Goal: Information Seeking & Learning: Check status

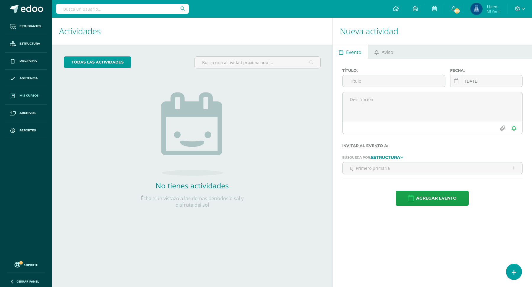
click at [20, 97] on span "Mis cursos" at bounding box center [29, 95] width 19 height 5
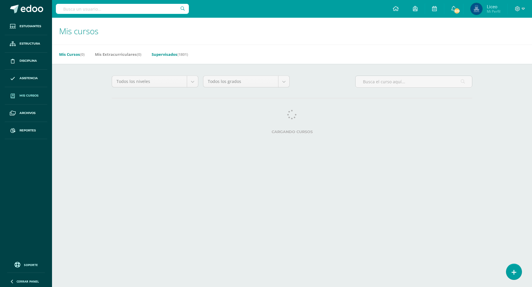
click at [164, 54] on link "Supervisados (1801)" at bounding box center [170, 54] width 36 height 9
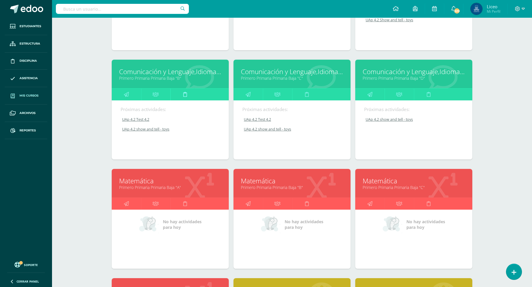
scroll to position [3441, 0]
click at [186, 88] on icon at bounding box center [185, 94] width 4 height 12
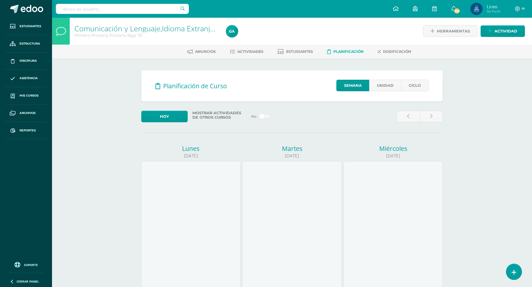
click at [94, 7] on input "text" at bounding box center [122, 9] width 133 height 10
type input "c"
type input "javier caseres"
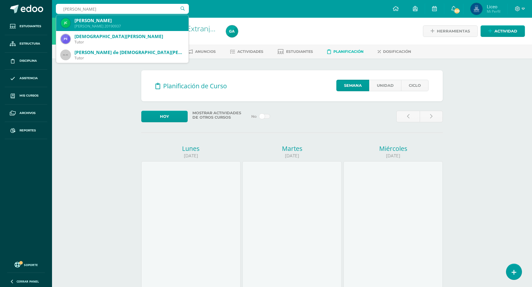
click at [143, 22] on div "Javier Alejandro Cáceres Paniagua" at bounding box center [128, 20] width 109 height 6
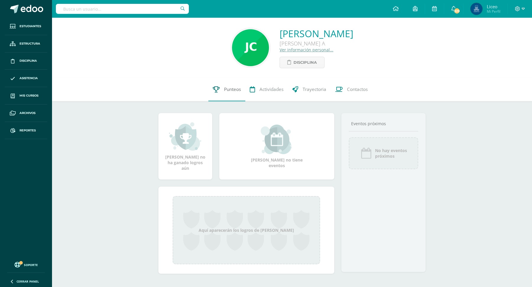
click at [229, 90] on span "Punteos" at bounding box center [232, 89] width 17 height 6
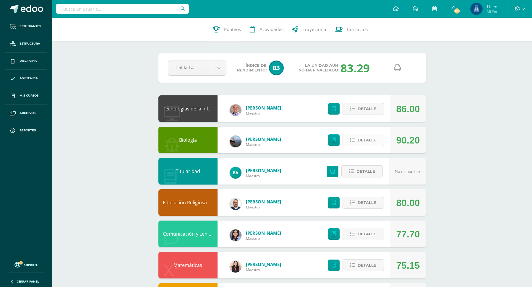
click at [354, 141] on icon at bounding box center [352, 140] width 5 height 5
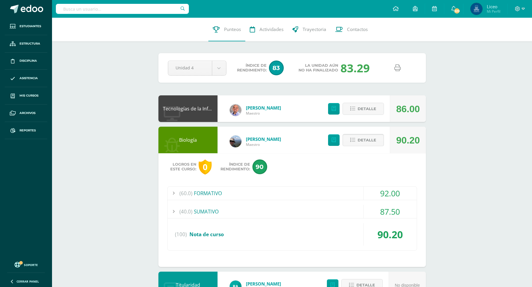
click at [370, 142] on span "Detalle" at bounding box center [367, 140] width 19 height 11
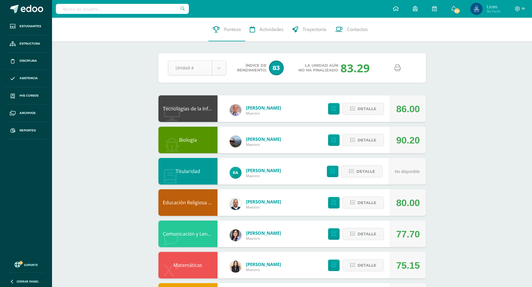
click at [225, 67] on body "Estudiantes Estructura Disciplina Asistencia Mis cursos Archivos Reportes Sopor…" at bounding box center [266, 255] width 532 height 510
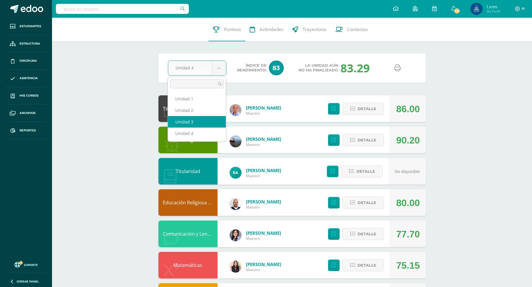
select select "Unidad 3"
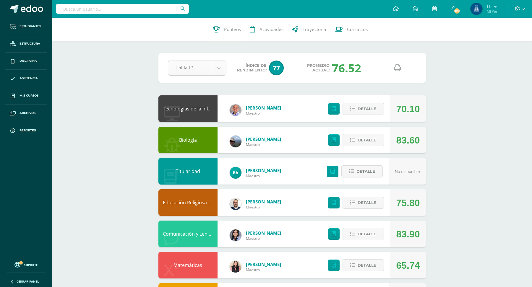
click at [219, 66] on body "Estudiantes Estructura Disciplina Asistencia Mis cursos Archivos Reportes Sopor…" at bounding box center [266, 255] width 532 height 510
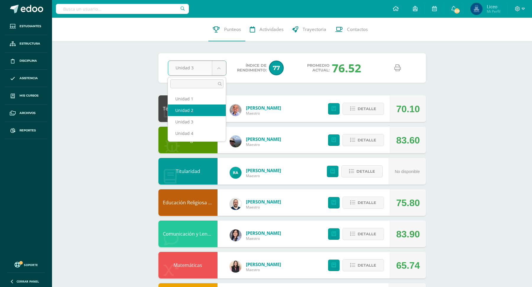
select select "Unidad 2"
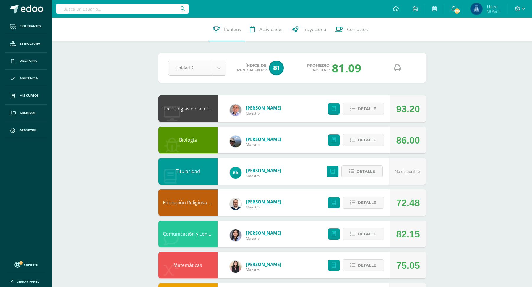
click at [215, 68] on body "Estudiantes Estructura Disciplina Asistencia Mis cursos Archivos Reportes Sopor…" at bounding box center [266, 255] width 532 height 510
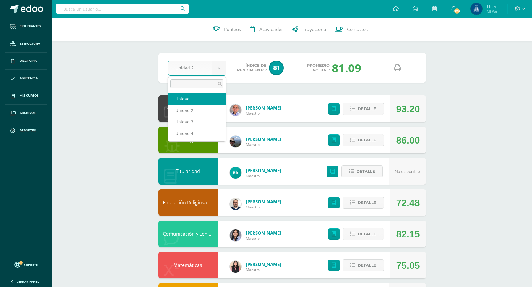
select select "Unidad 1"
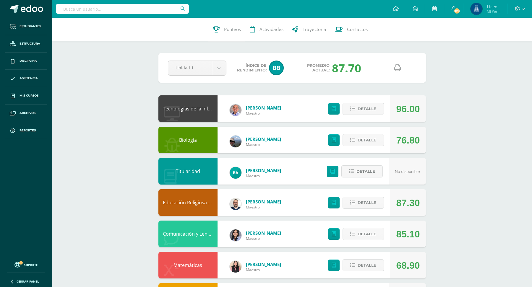
click at [147, 11] on input "text" at bounding box center [122, 9] width 133 height 10
click at [25, 25] on span "Estudiantes" at bounding box center [31, 26] width 22 height 5
